Goal: Complete application form: Complete application form

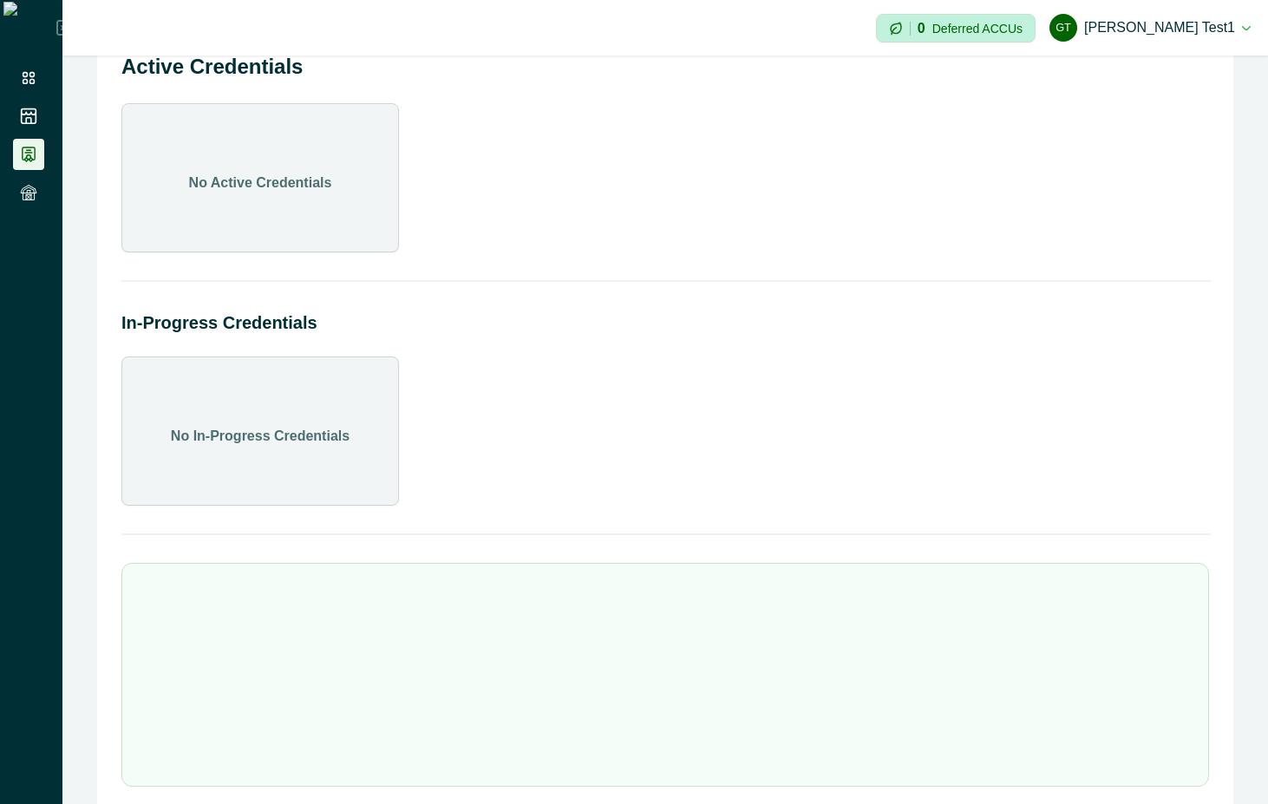
scroll to position [77, 0]
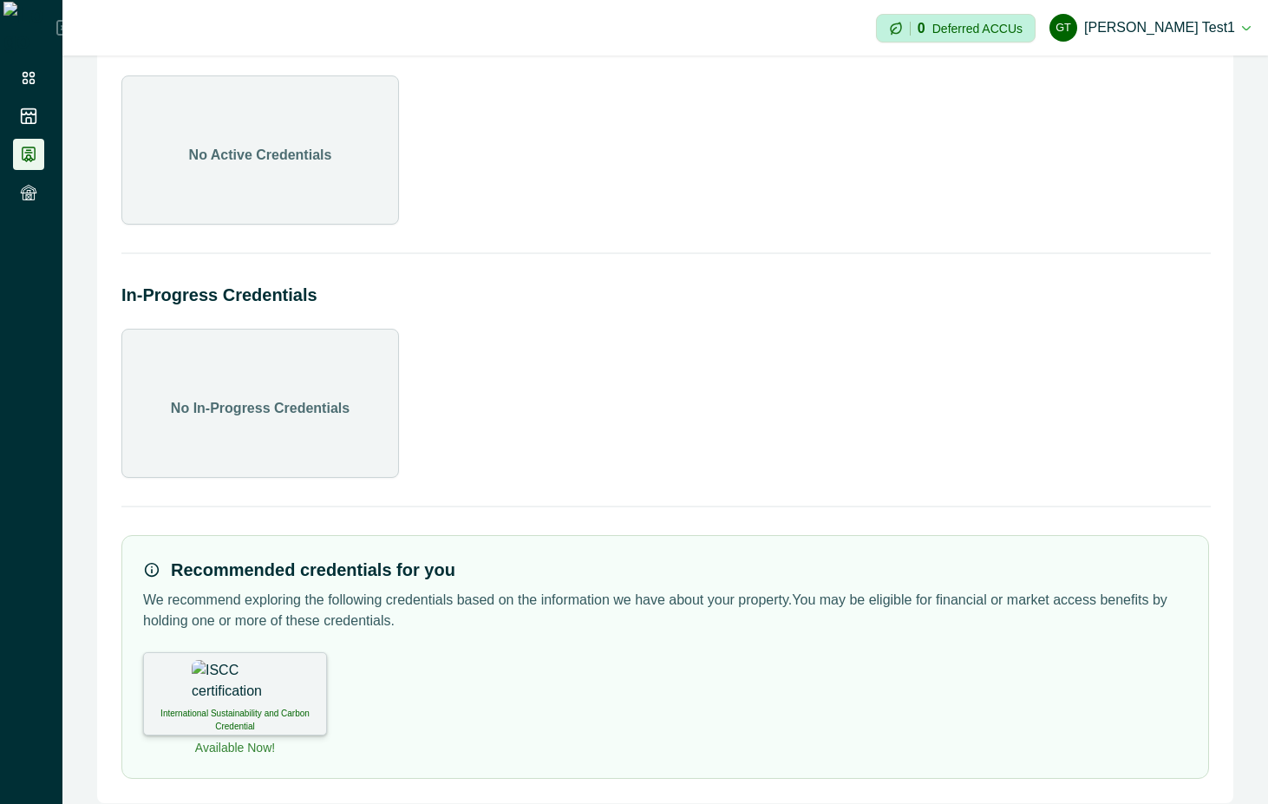
click at [244, 672] on img at bounding box center [235, 681] width 87 height 43
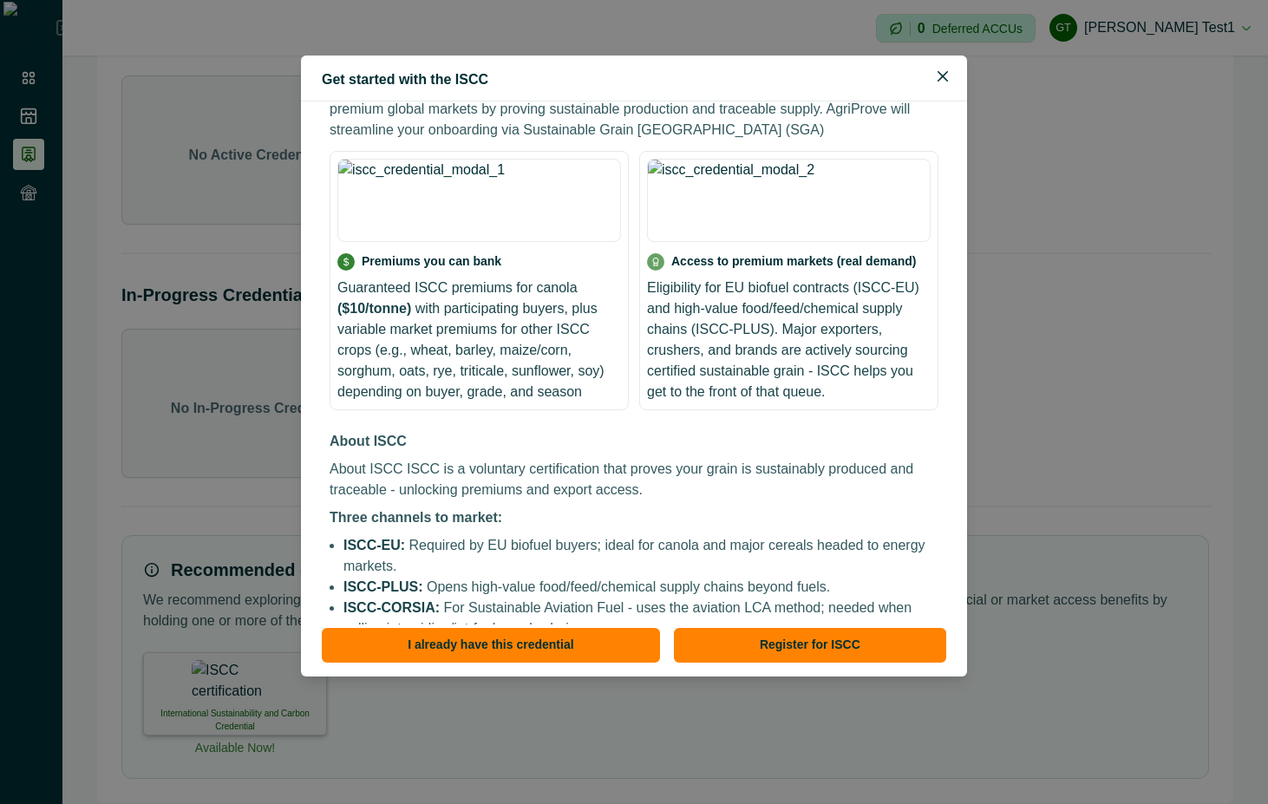
scroll to position [297, 0]
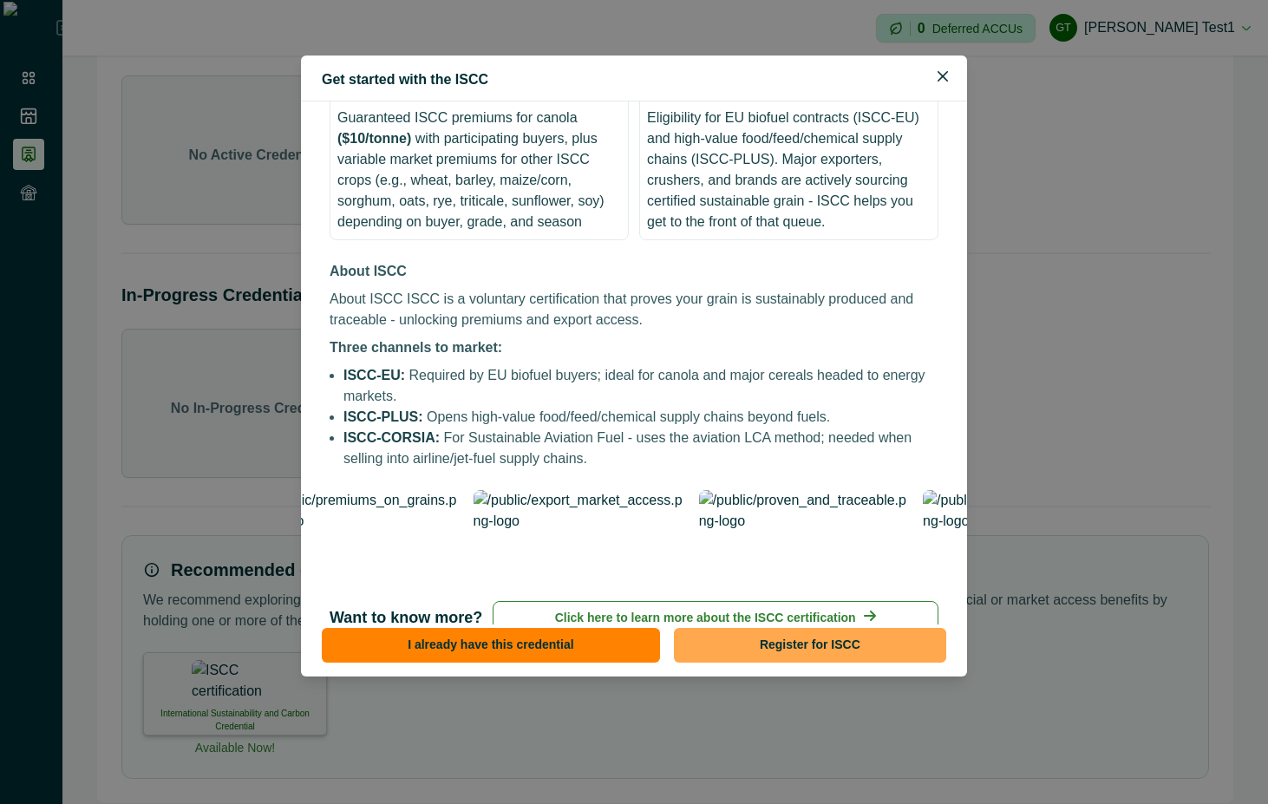
click at [814, 631] on button "Register for ISCC" at bounding box center [810, 645] width 272 height 35
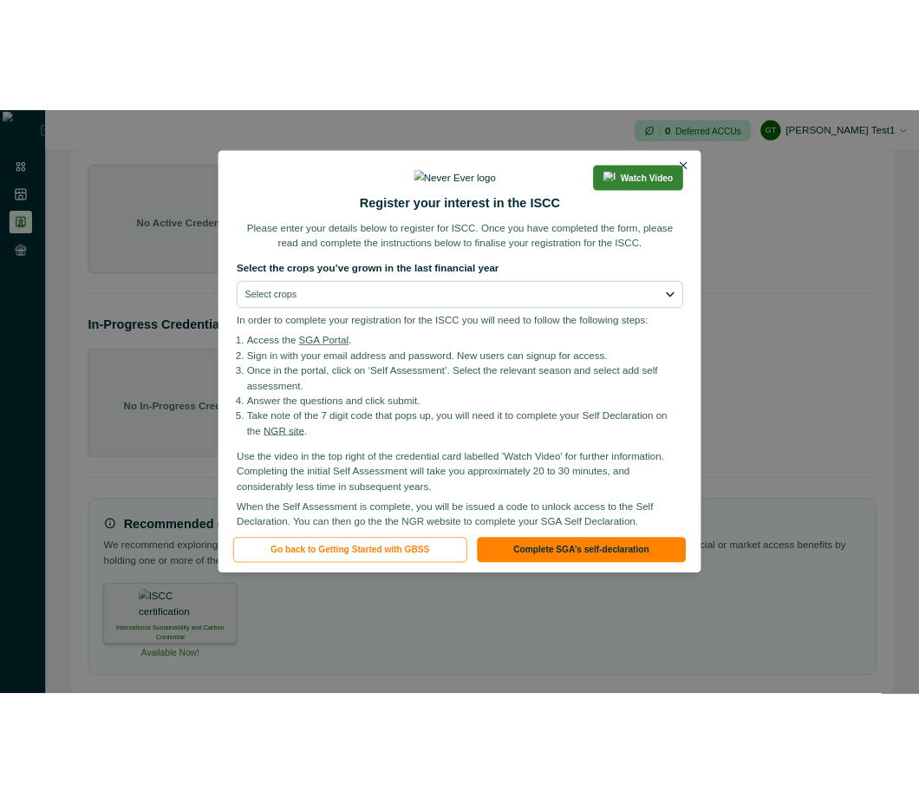
scroll to position [83, 0]
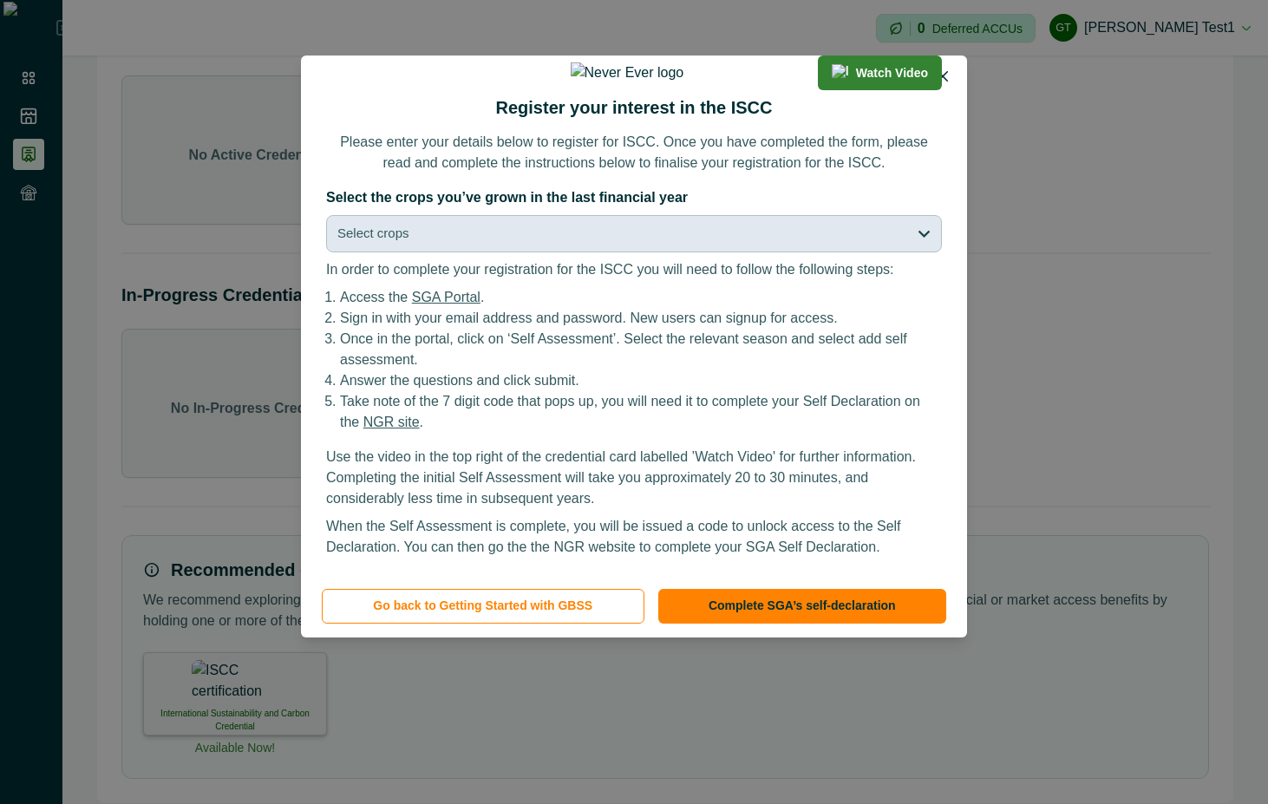
click at [728, 241] on button "Select crops" at bounding box center [634, 233] width 616 height 37
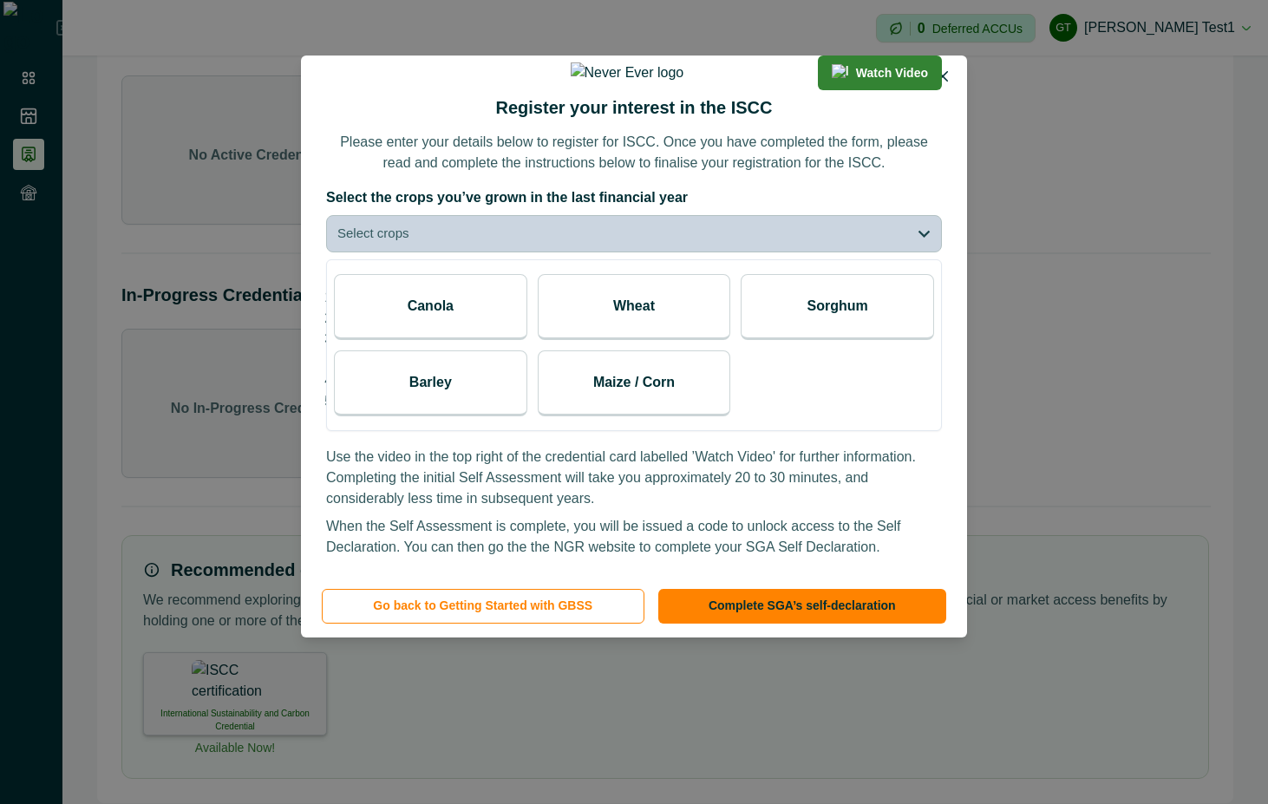
click at [445, 312] on p "Canola" at bounding box center [431, 306] width 46 height 21
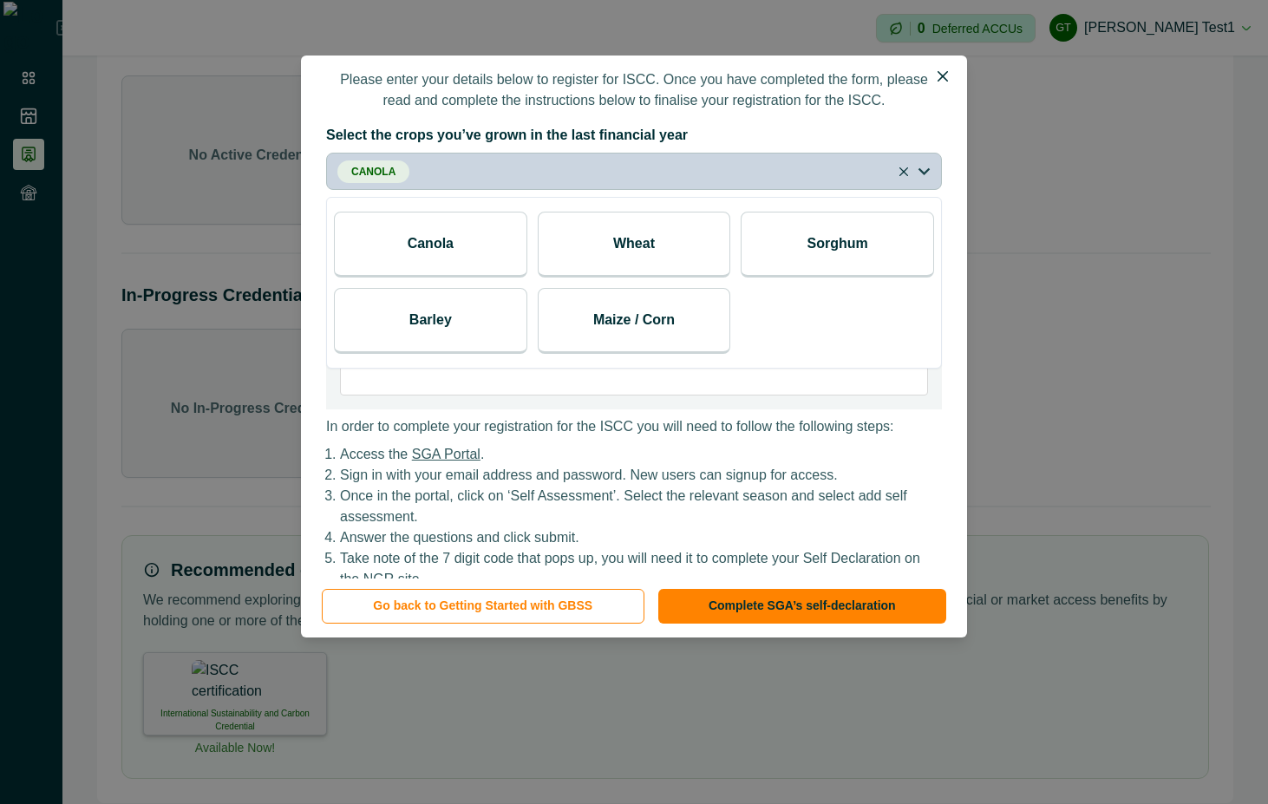
click at [600, 277] on div "Wheat" at bounding box center [634, 245] width 193 height 66
click at [752, 176] on div "Watch Video Register your interest in the ISCC Please enter your details below …" at bounding box center [634, 316] width 666 height 523
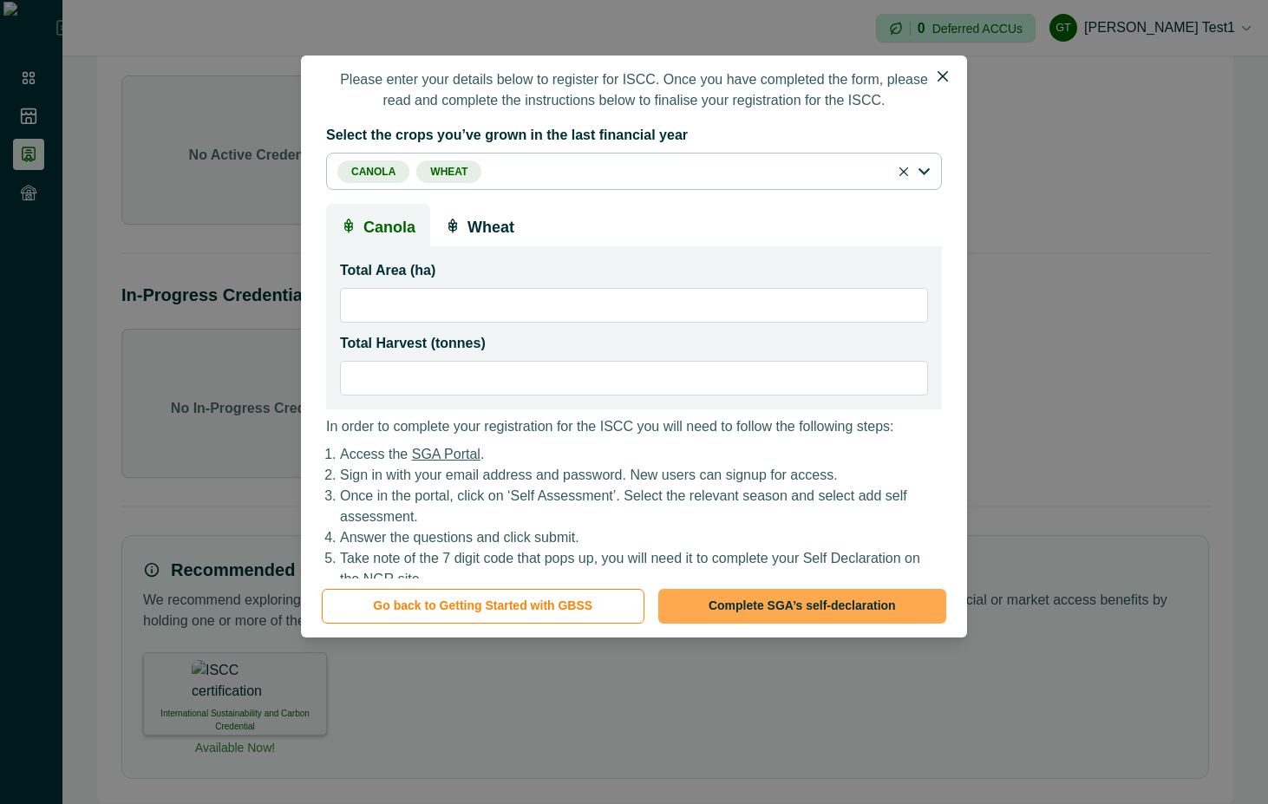
click at [787, 610] on button "Complete SGA’s self-declaration" at bounding box center [802, 606] width 288 height 35
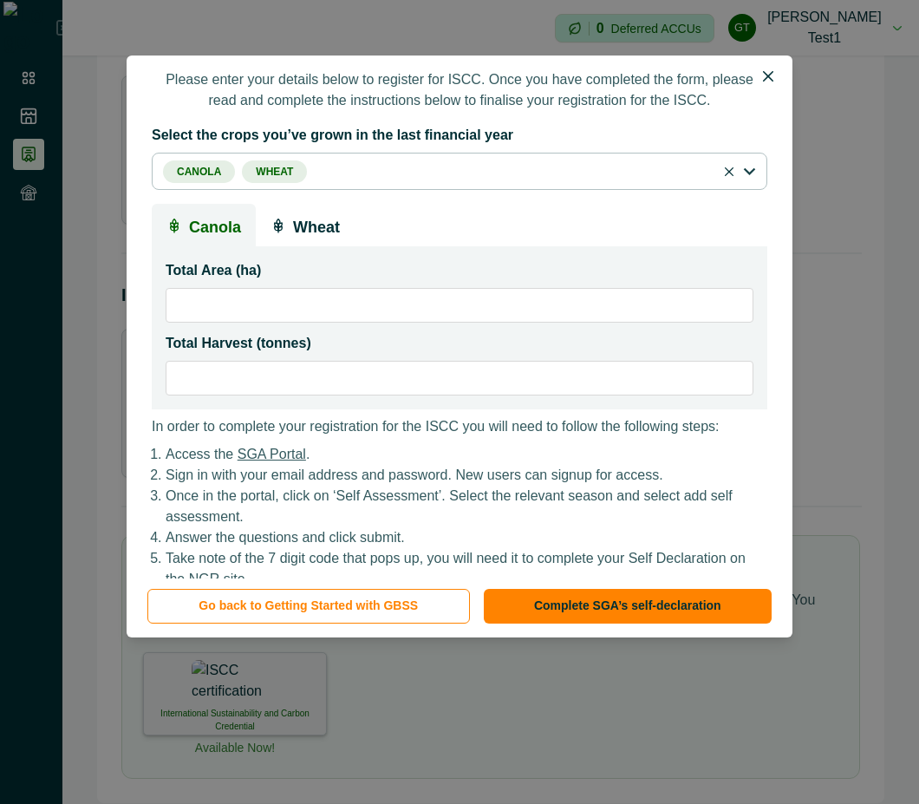
click at [392, 395] on input "*" at bounding box center [460, 378] width 588 height 35
click at [380, 323] on input "*" at bounding box center [460, 305] width 588 height 35
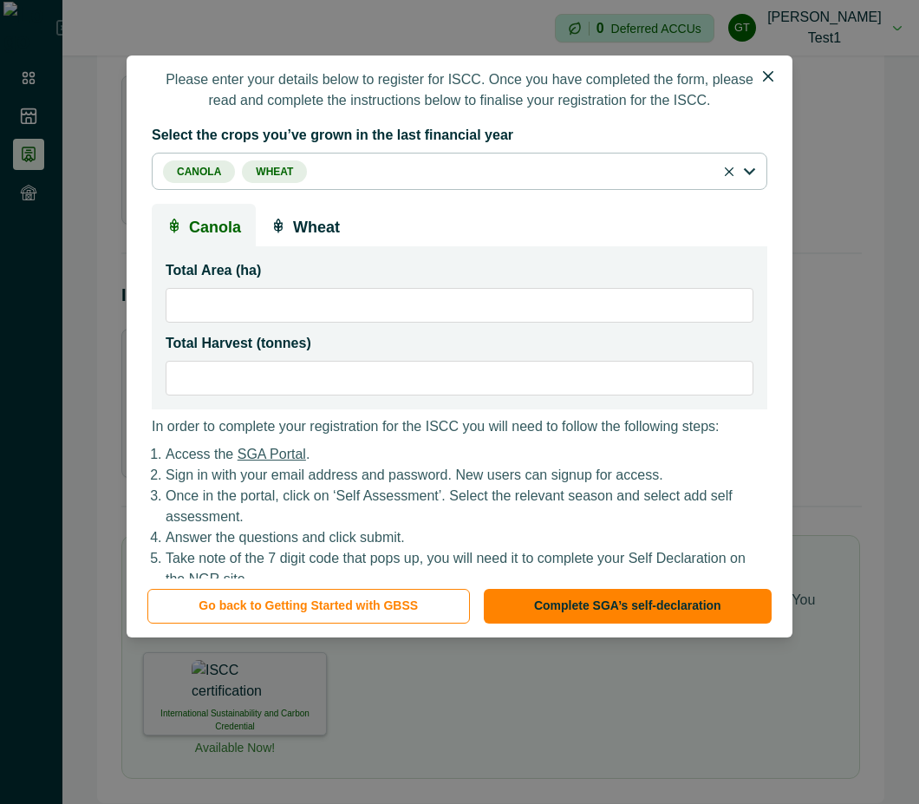
click at [380, 323] on input "*" at bounding box center [460, 305] width 588 height 35
type input "****"
click at [337, 409] on div "Total Area (ha) **** Total Harvest (tonnes) *" at bounding box center [460, 327] width 616 height 163
click at [337, 395] on input "*" at bounding box center [460, 378] width 588 height 35
click at [340, 395] on input "*" at bounding box center [460, 378] width 588 height 35
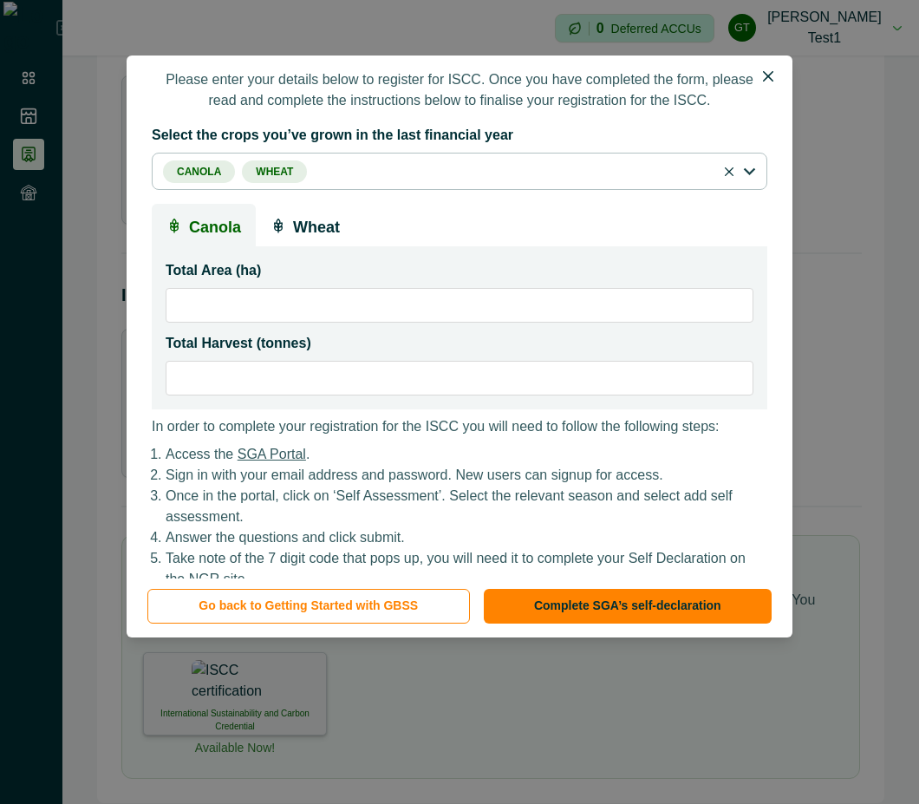
click at [340, 395] on input "*" at bounding box center [460, 378] width 588 height 35
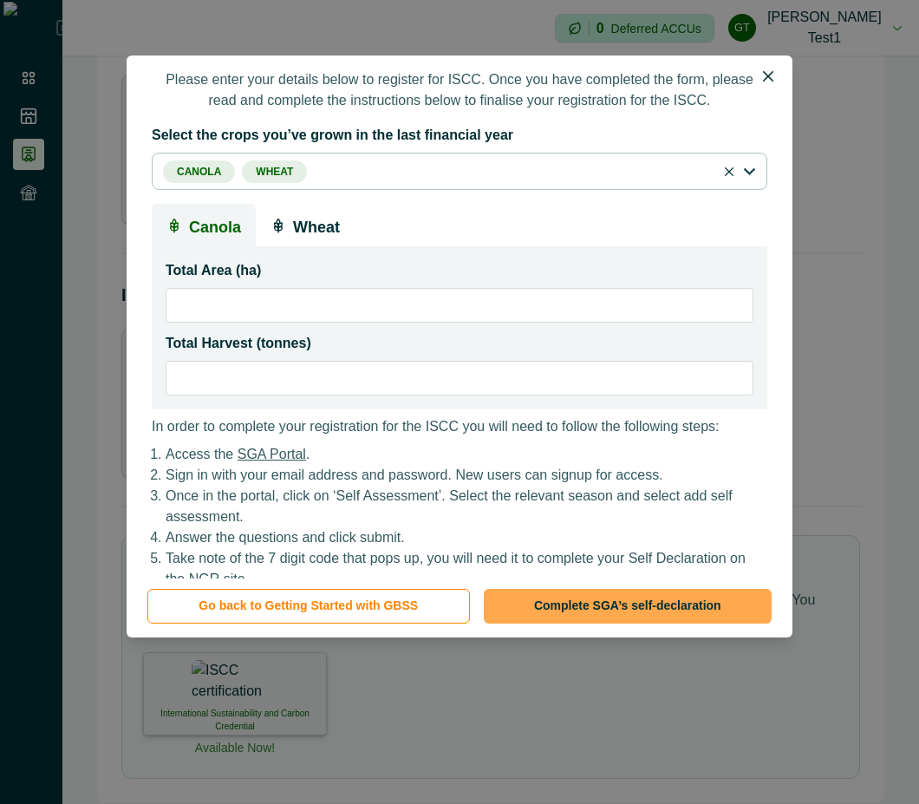
type input "**"
click at [617, 602] on button "Complete SGA’s self-declaration" at bounding box center [628, 606] width 288 height 35
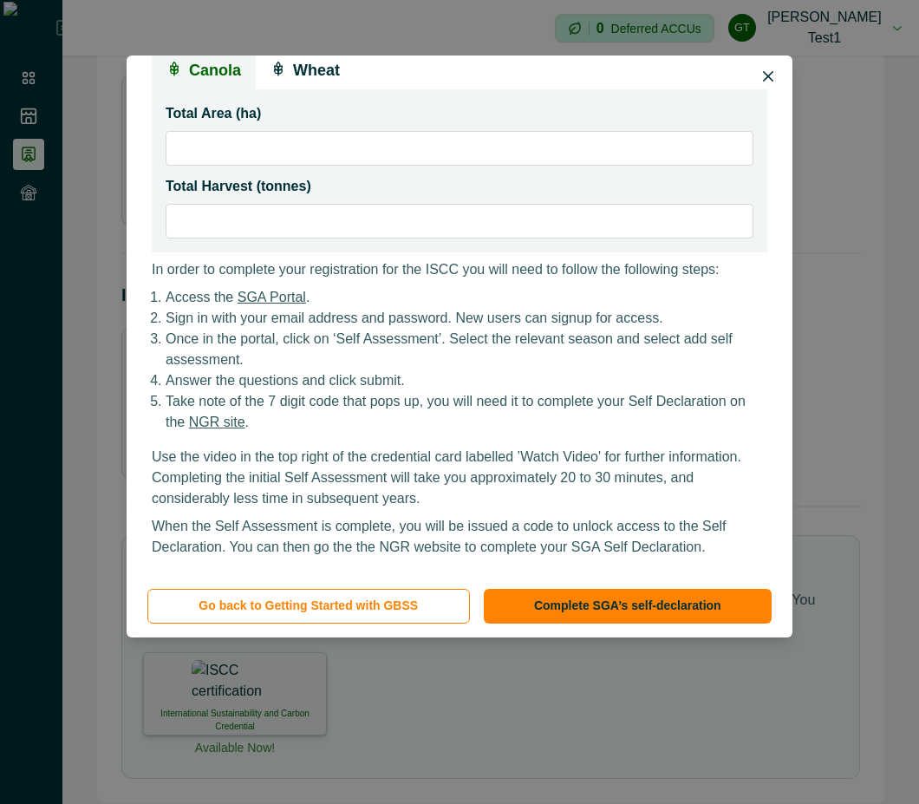
scroll to position [303, 0]
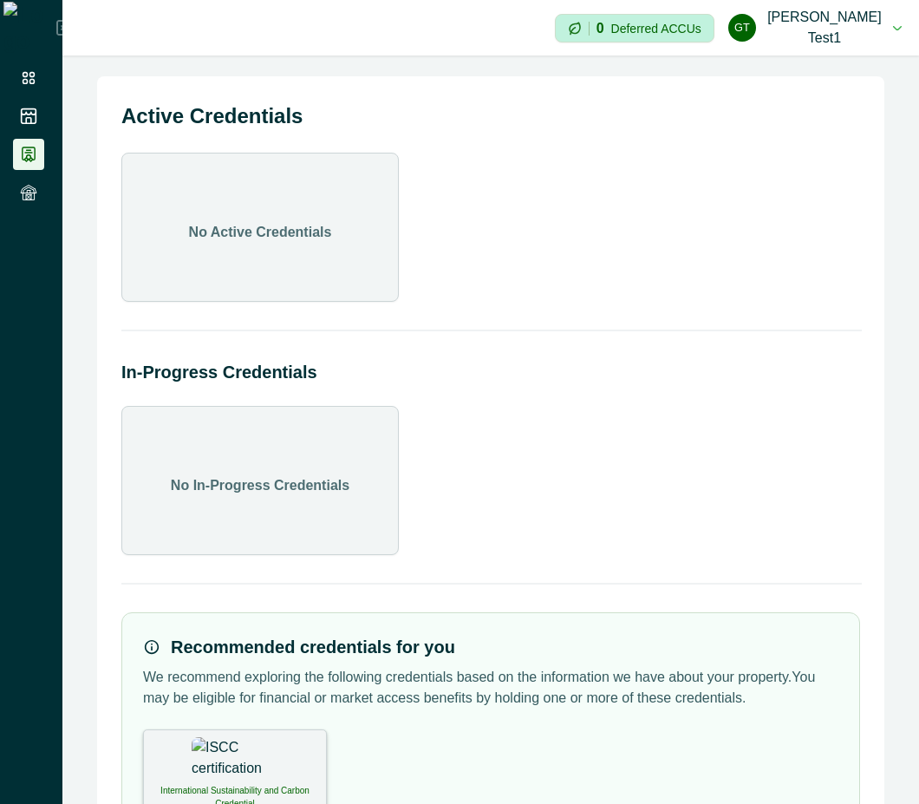
click at [252, 755] on img at bounding box center [235, 758] width 87 height 43
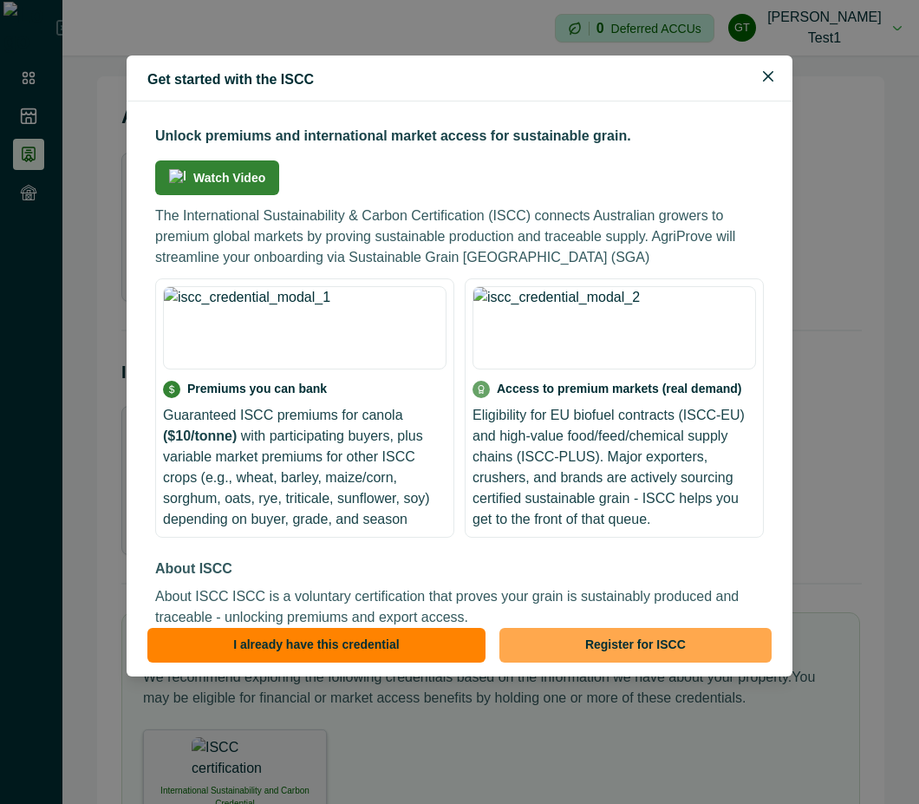
click at [604, 639] on button "Register for ISCC" at bounding box center [635, 645] width 272 height 35
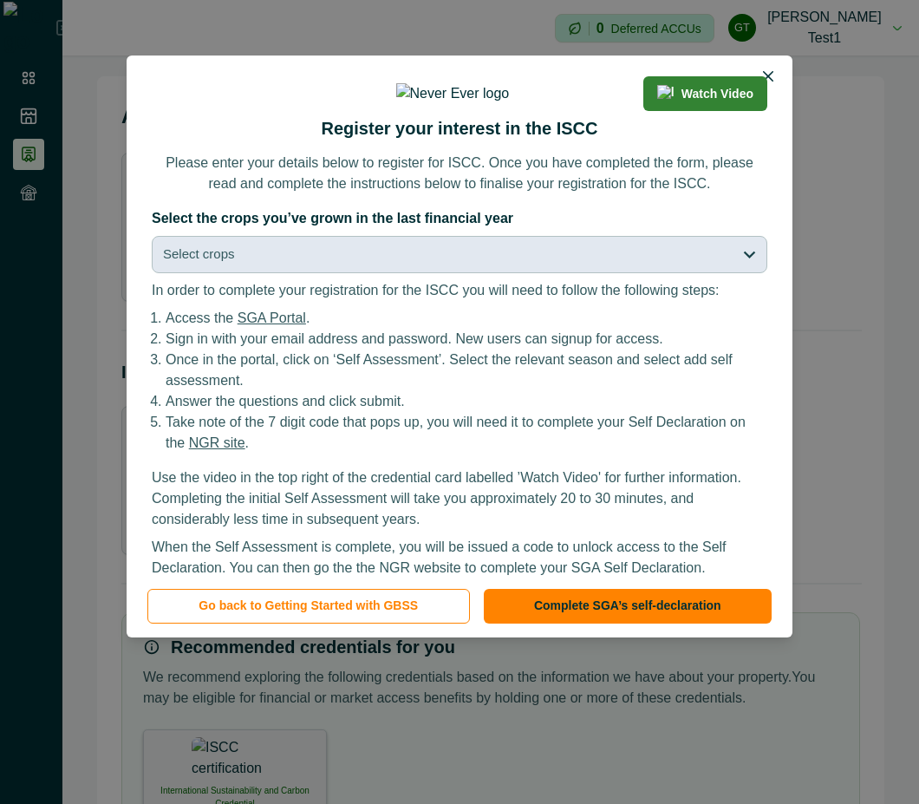
click at [566, 273] on button "Select crops" at bounding box center [460, 254] width 616 height 37
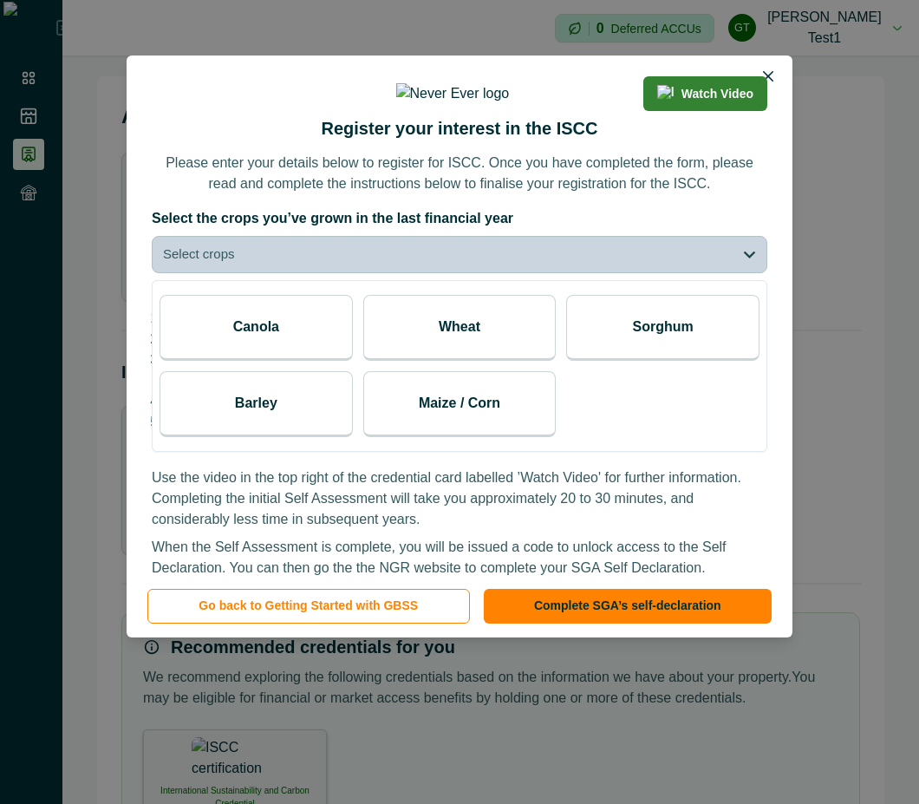
click at [459, 337] on p "Wheat" at bounding box center [460, 327] width 42 height 21
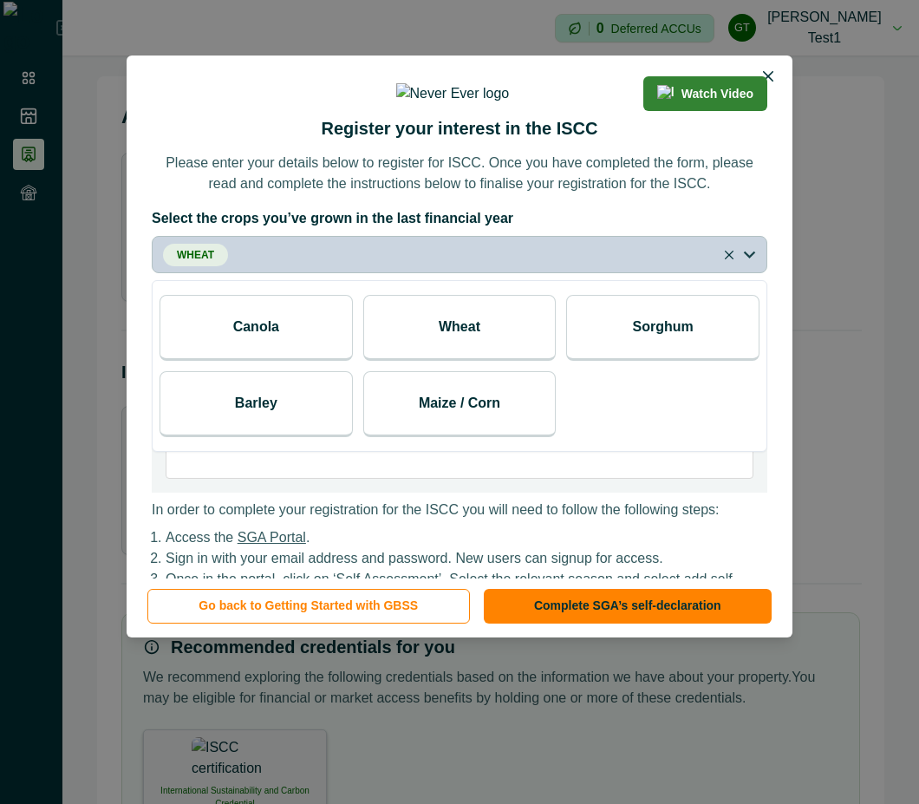
click at [293, 361] on div "Canola" at bounding box center [256, 328] width 193 height 66
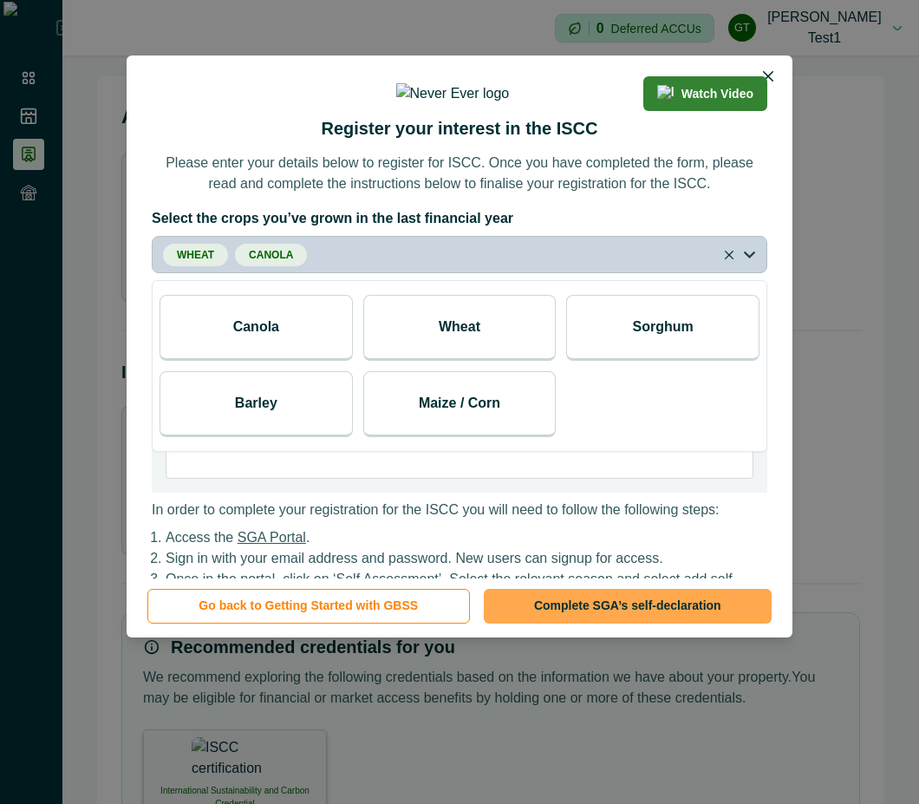
click at [650, 607] on button "Complete SGA’s self-declaration" at bounding box center [628, 606] width 288 height 35
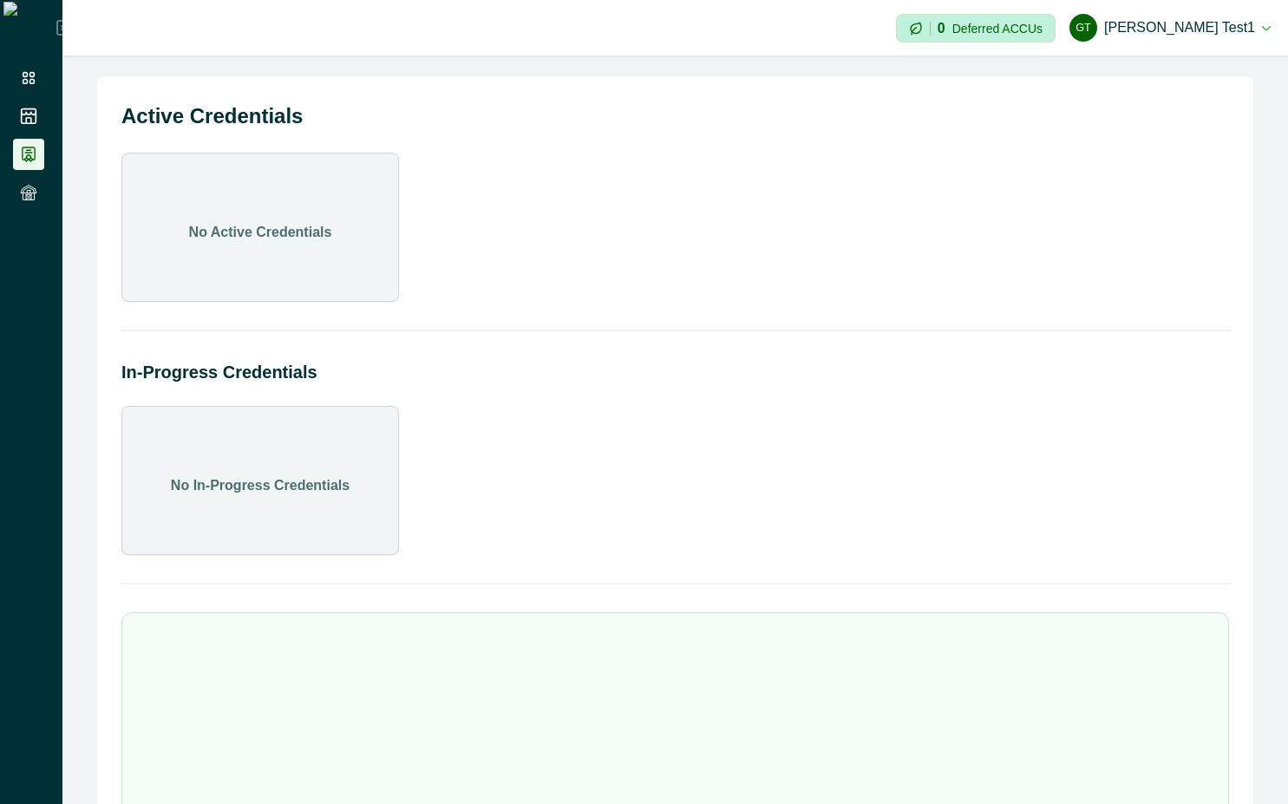
click at [1257, 17] on button "Gt [PERSON_NAME] test1" at bounding box center [1169, 28] width 201 height 42
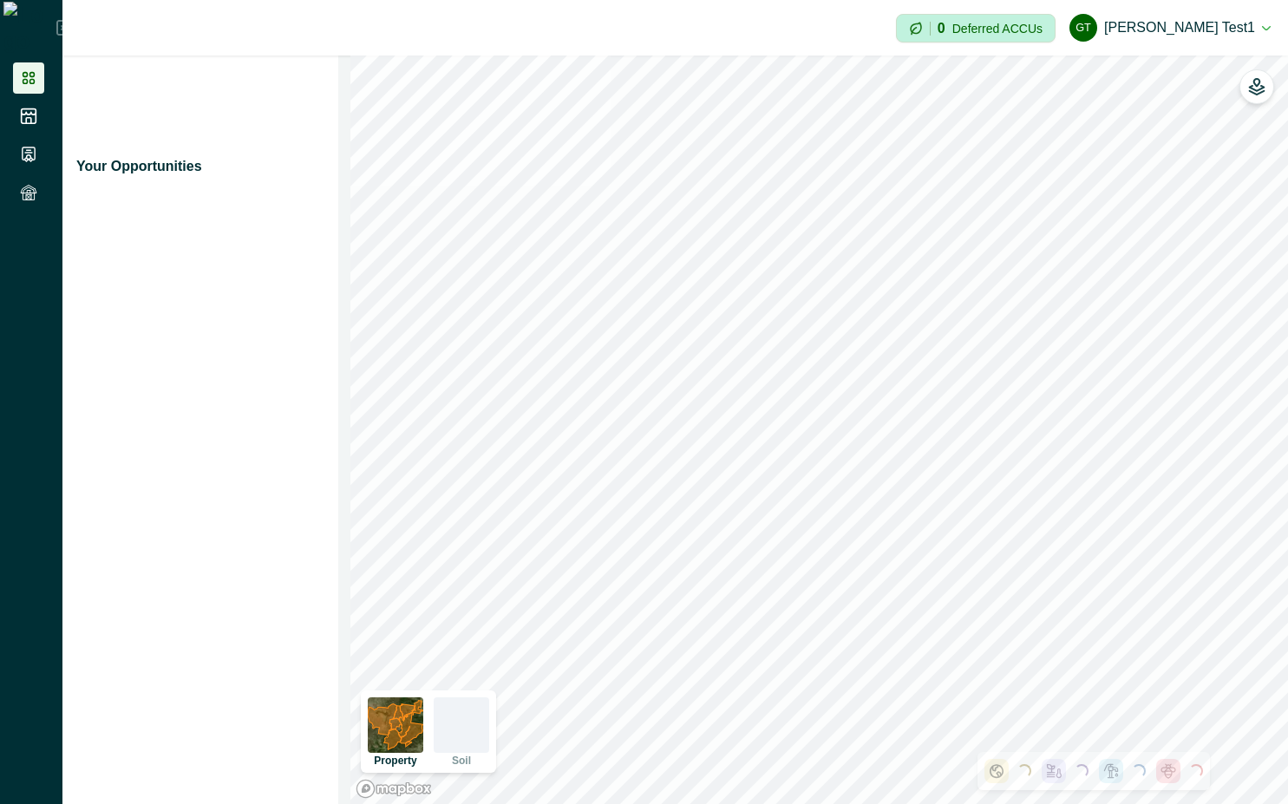
click at [1254, 34] on button "Gt [PERSON_NAME] test1" at bounding box center [1169, 28] width 201 height 42
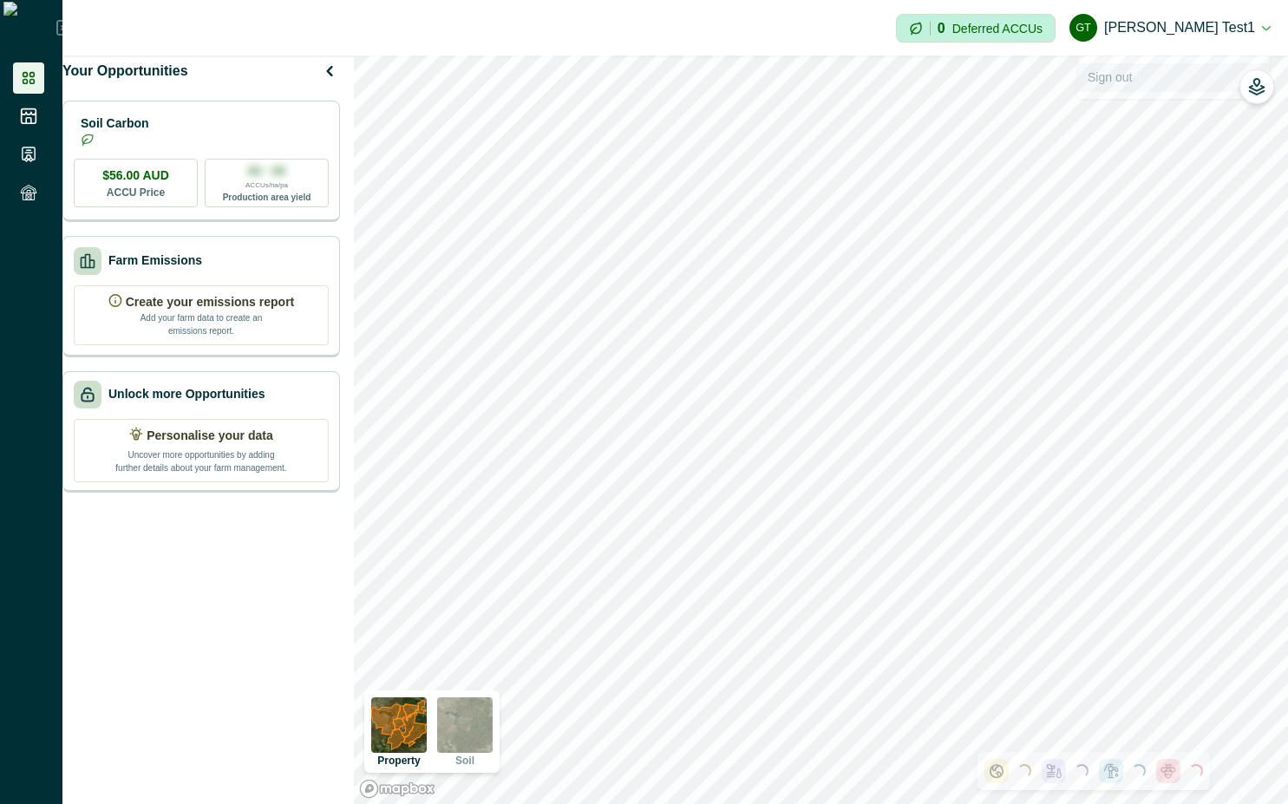
click at [1192, 78] on button "Sign out" at bounding box center [1173, 77] width 193 height 29
click at [1238, 30] on button "Gt [PERSON_NAME] test1" at bounding box center [1169, 28] width 201 height 42
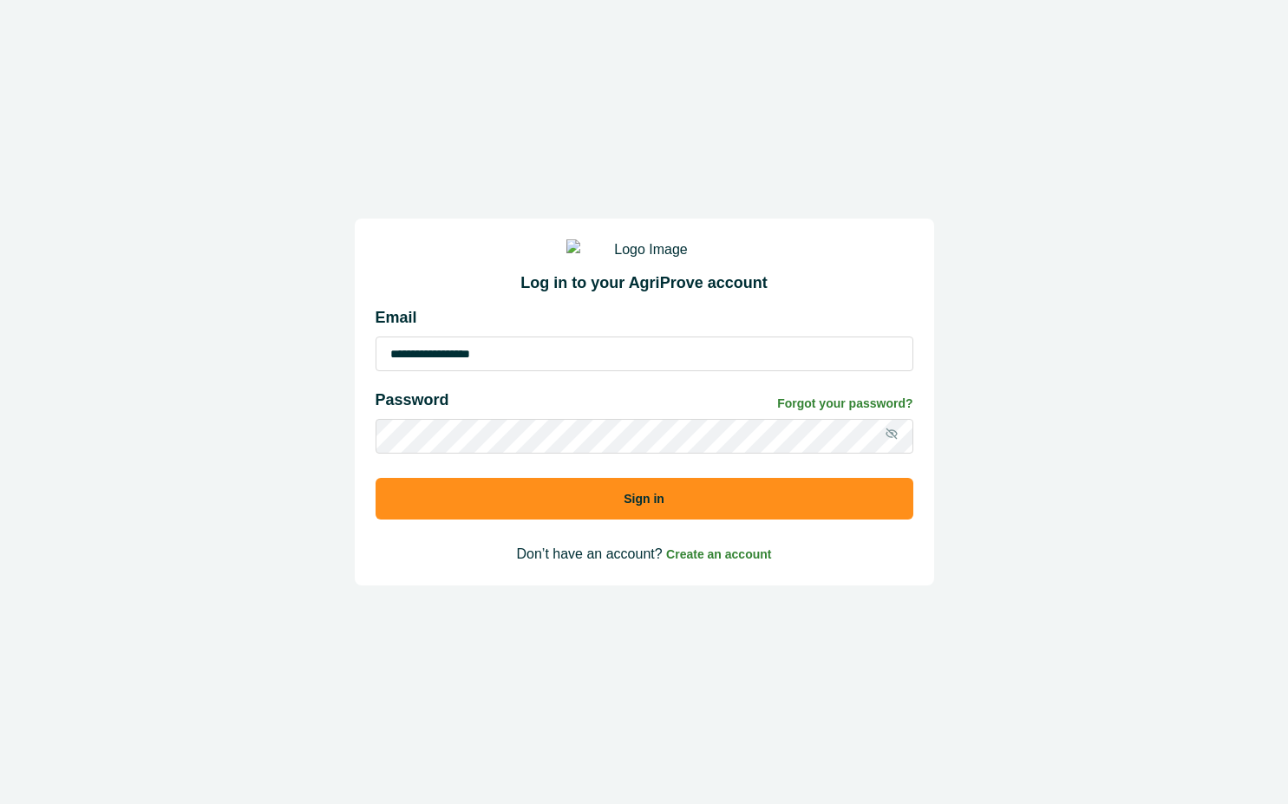
click at [591, 361] on input "**********" at bounding box center [644, 353] width 538 height 35
type input "**********"
click at [805, 508] on button "Sign in" at bounding box center [644, 499] width 538 height 42
